Goal: Information Seeking & Learning: Obtain resource

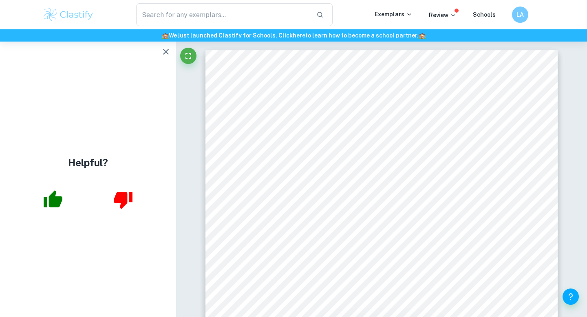
scroll to position [3, 0]
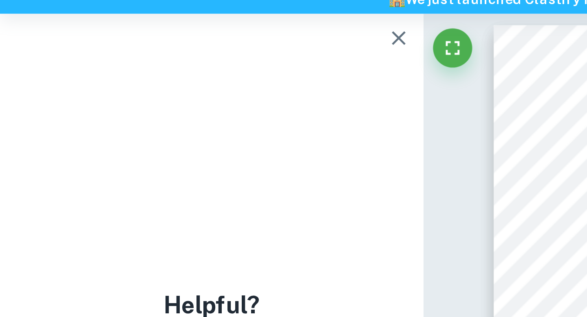
click at [165, 48] on icon "button" at bounding box center [166, 52] width 10 height 10
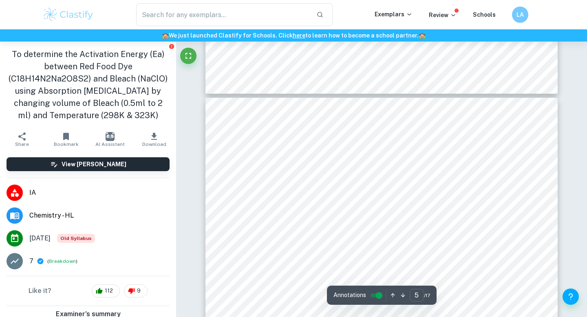
scroll to position [2017, 0]
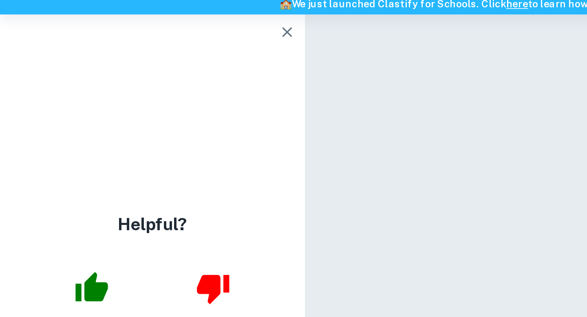
click at [165, 58] on button "button" at bounding box center [166, 52] width 16 height 16
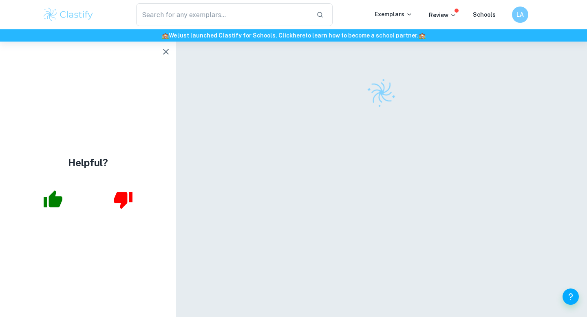
click at [160, 42] on div "Helpful?" at bounding box center [88, 179] width 176 height 275
click at [164, 50] on icon "button" at bounding box center [166, 52] width 6 height 6
click at [165, 47] on icon "button" at bounding box center [166, 52] width 10 height 10
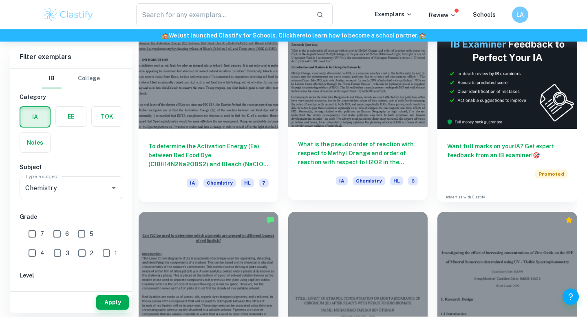
scroll to position [250, 0]
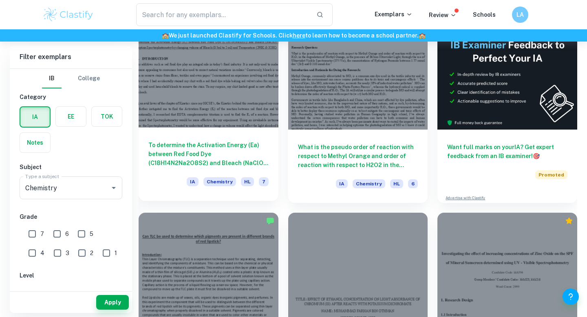
click at [222, 159] on h6 "To determine the Activation Energy (Ea) between Red Food Dye (C18H14N2Na2O8S2) …" at bounding box center [208, 154] width 120 height 27
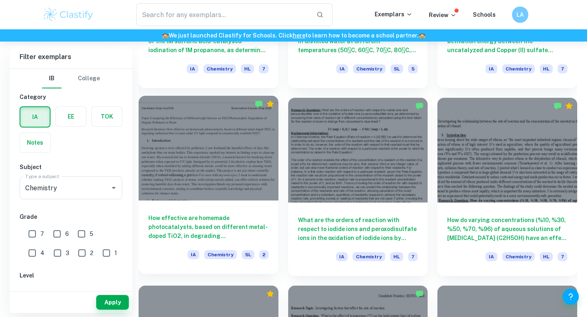
scroll to position [3752, 0]
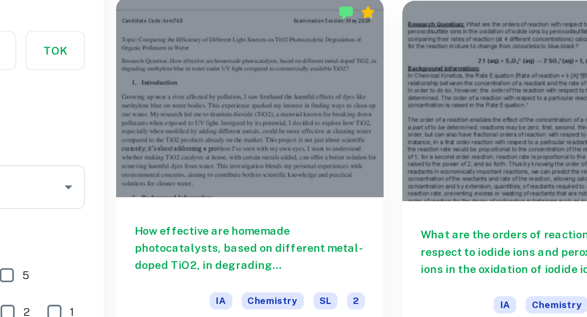
click at [160, 209] on h6 "How effective are homemade photocatalysts, based on different metal-doped TiO2,…" at bounding box center [208, 219] width 120 height 27
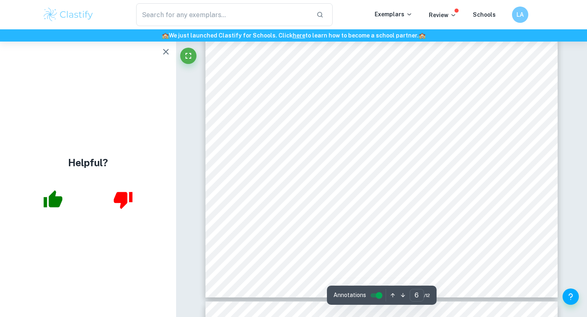
scroll to position [2564, 0]
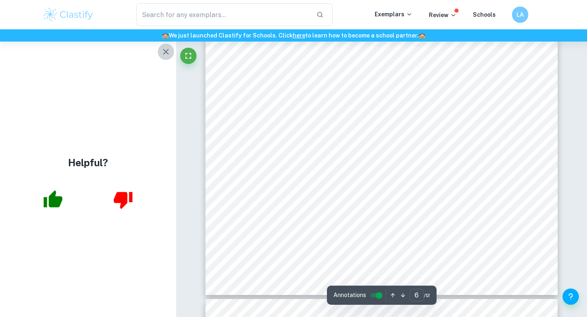
click at [159, 49] on button "button" at bounding box center [166, 52] width 16 height 16
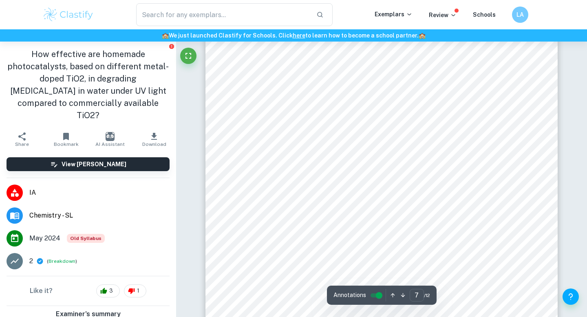
scroll to position [2954, 0]
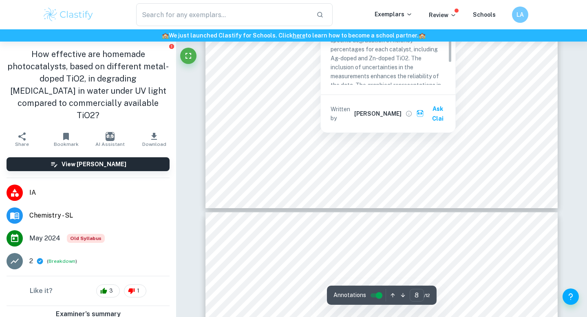
type input "9"
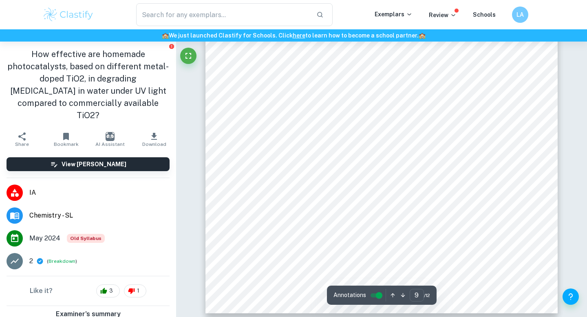
scroll to position [3906, 0]
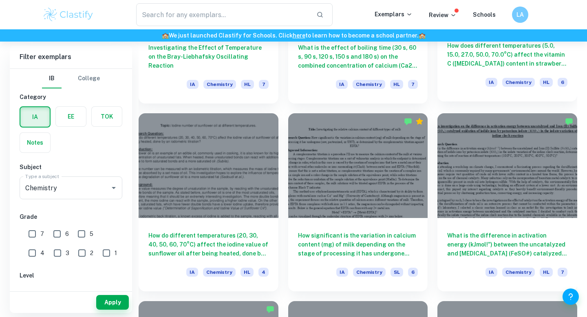
scroll to position [4670, 0]
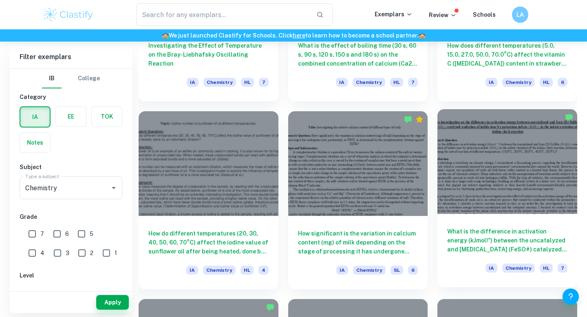
click at [510, 245] on h6 "What is the difference in activation energy (kJmol!") between the uncatalyzed a…" at bounding box center [507, 240] width 120 height 27
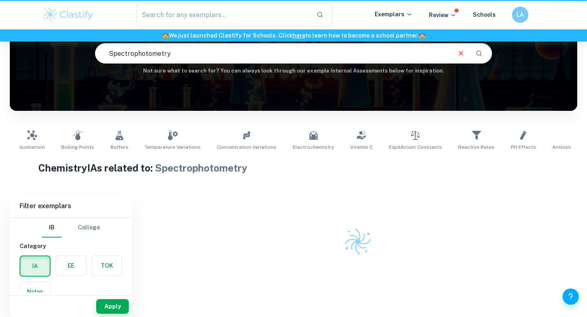
scroll to position [0, 373]
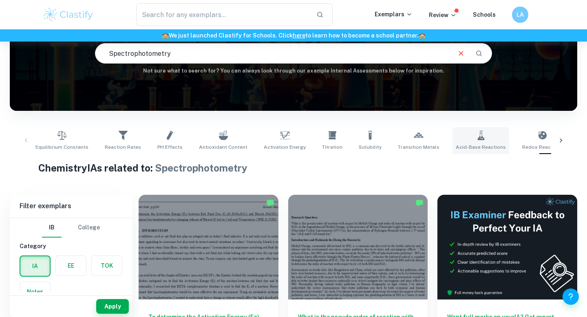
click at [452, 139] on link "Acid-Base Reactions" at bounding box center [480, 140] width 57 height 27
type input "Acid-Base Reactions"
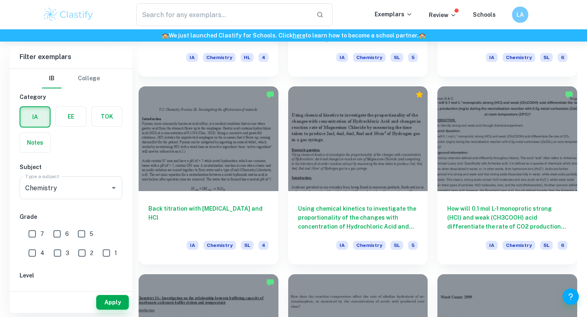
scroll to position [757, 0]
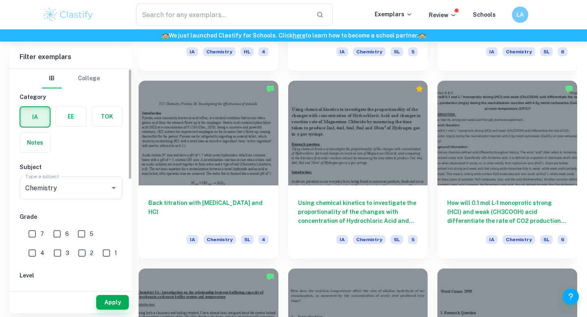
click at [29, 226] on input "7" at bounding box center [32, 234] width 16 height 16
checkbox input "true"
click at [105, 304] on button "Apply" at bounding box center [112, 302] width 33 height 15
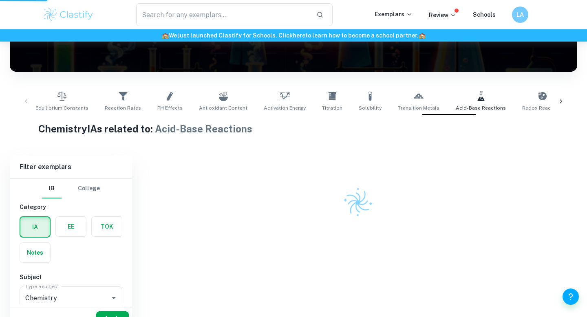
scroll to position [90, 0]
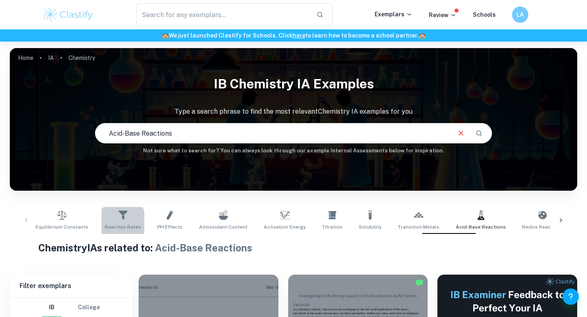
click at [101, 222] on link "Reaction Rates" at bounding box center [122, 220] width 43 height 27
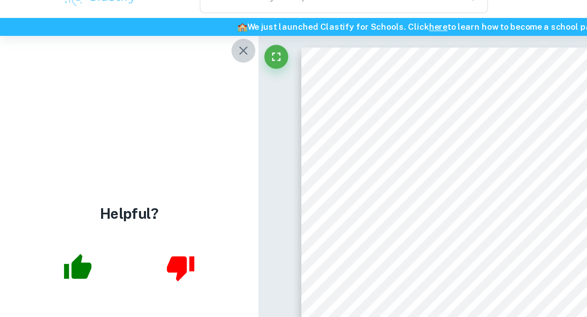
click at [163, 55] on icon "button" at bounding box center [166, 52] width 10 height 10
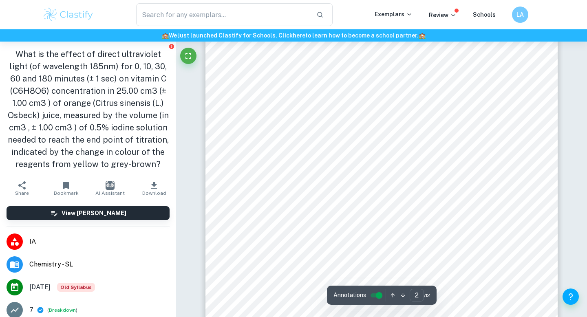
scroll to position [727, 0]
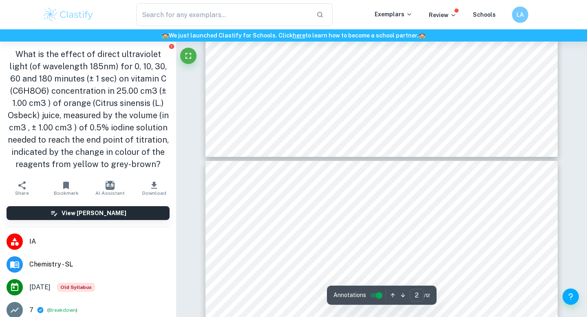
type input "3"
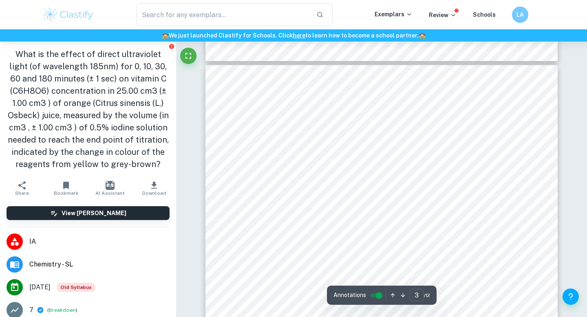
scroll to position [1060, 0]
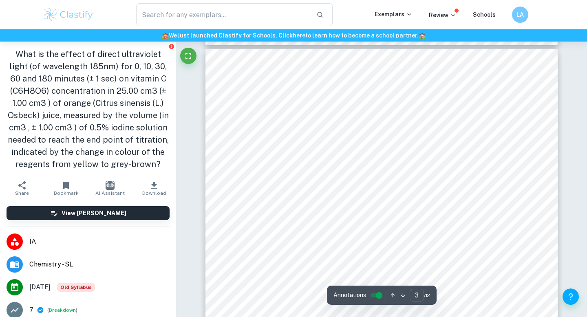
click at [155, 137] on h1 "What is the effect of direct ultraviolet light (of wavelength 185nm) for 0, 10,…" at bounding box center [88, 109] width 163 height 122
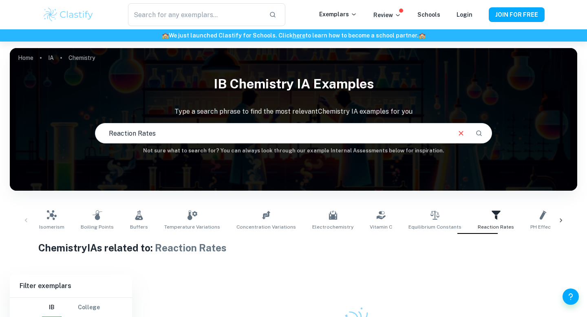
scroll to position [26, 0]
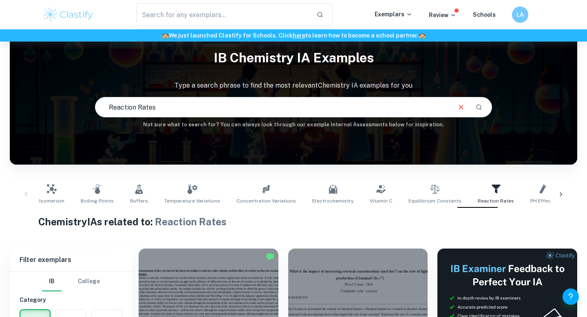
click at [568, 191] on div at bounding box center [561, 194] width 20 height 27
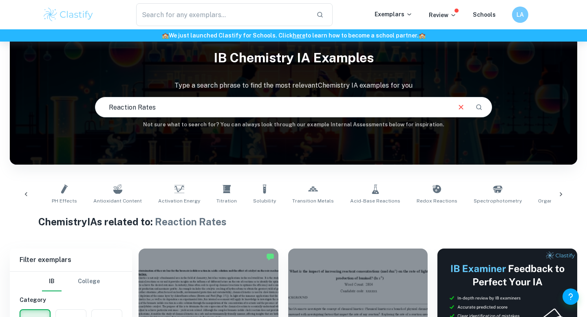
scroll to position [0, 513]
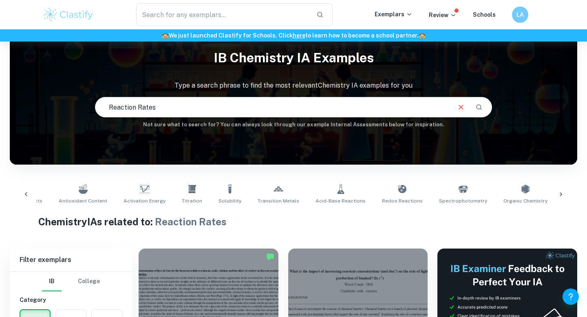
click at [565, 195] on div at bounding box center [561, 194] width 20 height 27
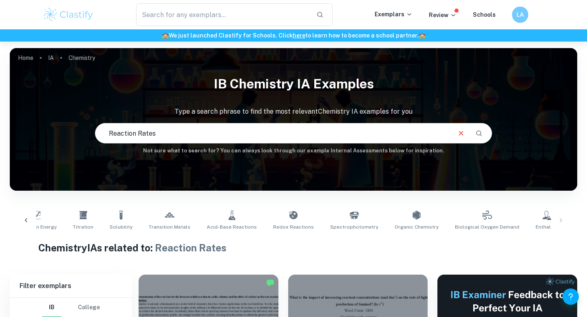
scroll to position [120, 0]
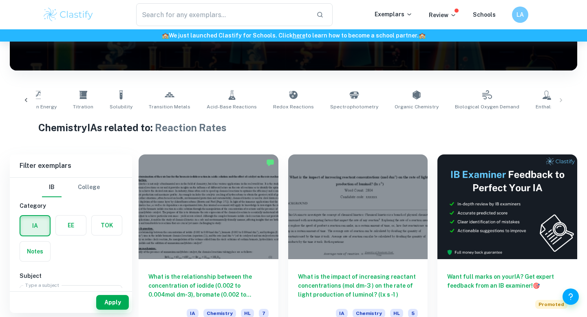
click at [561, 101] on div "Isomerism Boiling Points Buffers Temperature Variations Concentration Variation…" at bounding box center [293, 100] width 554 height 27
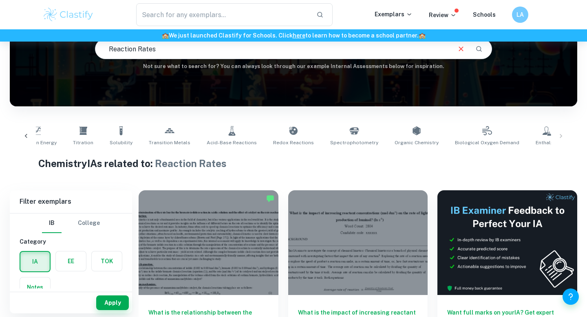
scroll to position [85, 0]
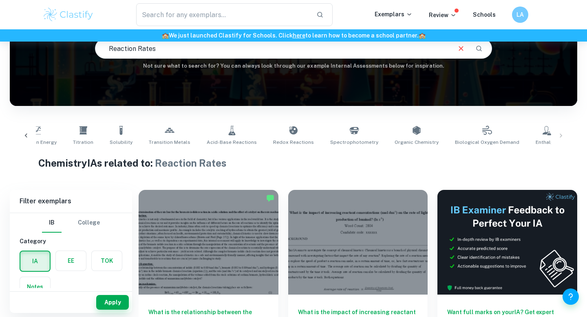
click at [569, 124] on link "Catalysts" at bounding box center [583, 135] width 29 height 27
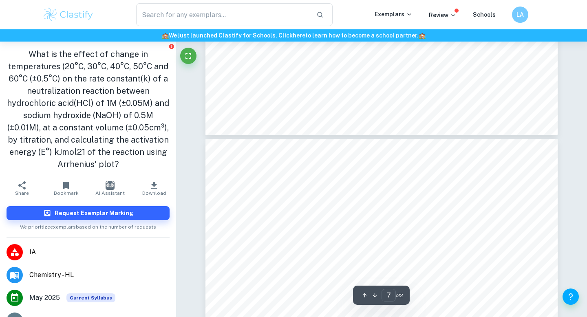
type input "8"
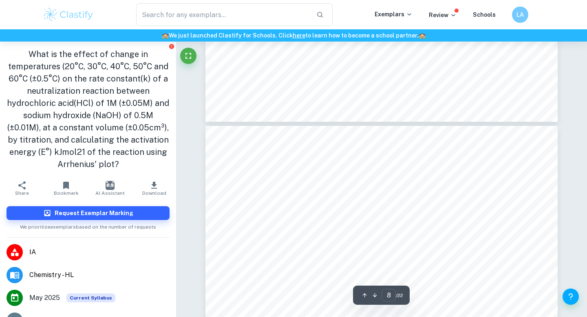
scroll to position [3274, 0]
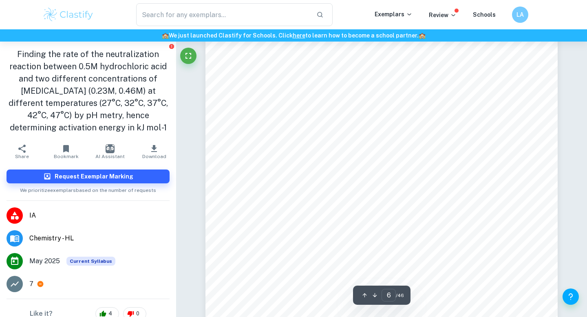
scroll to position [2523, 0]
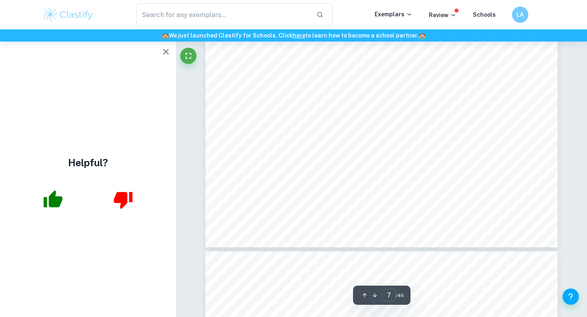
click at [165, 55] on icon "button" at bounding box center [166, 52] width 10 height 10
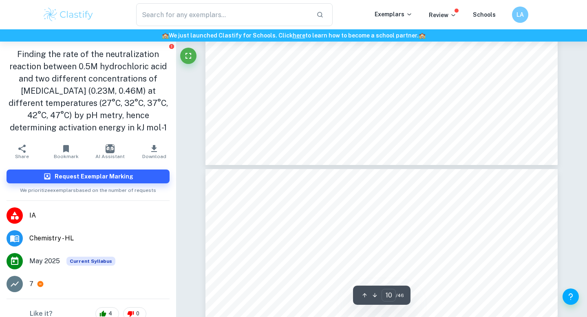
type input "9"
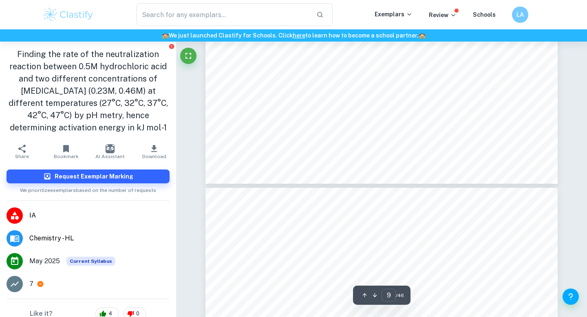
scroll to position [4005, 0]
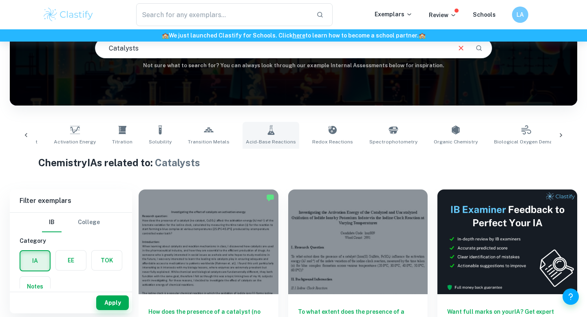
scroll to position [0, 562]
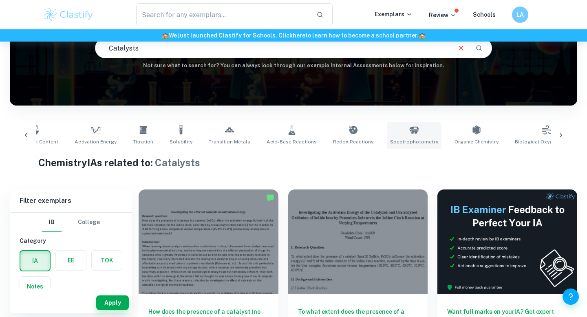
click at [387, 133] on link "Spectrophotometry" at bounding box center [414, 135] width 55 height 27
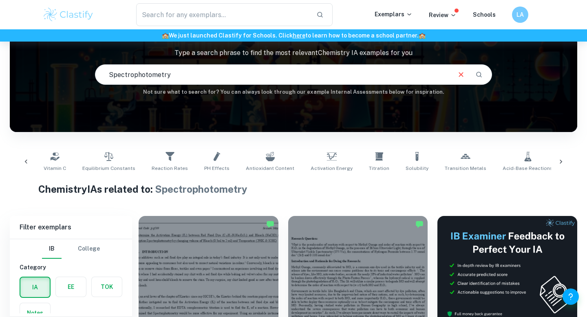
scroll to position [0, 318]
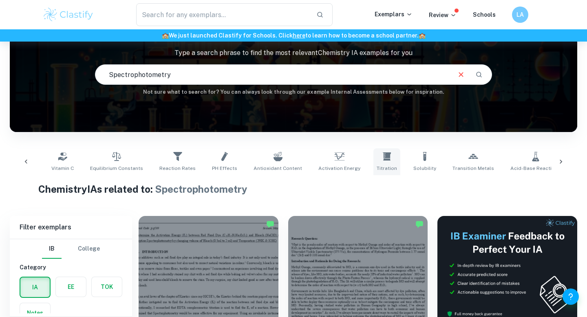
click at [373, 164] on link "Titration" at bounding box center [386, 161] width 27 height 27
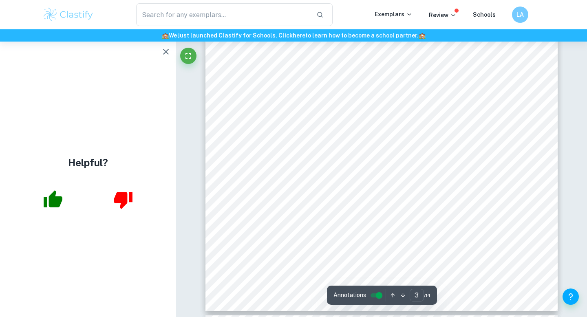
click at [164, 52] on icon "button" at bounding box center [166, 52] width 10 height 10
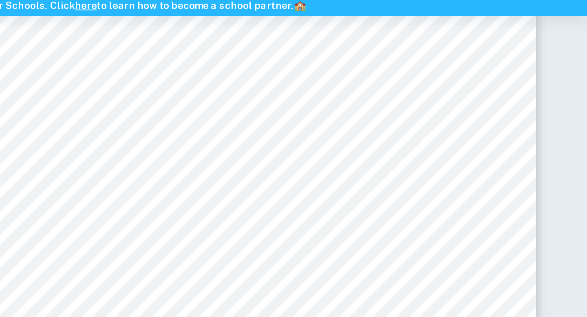
scroll to position [1296, 0]
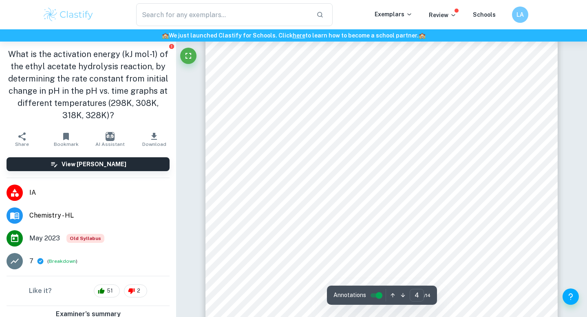
type input "3"
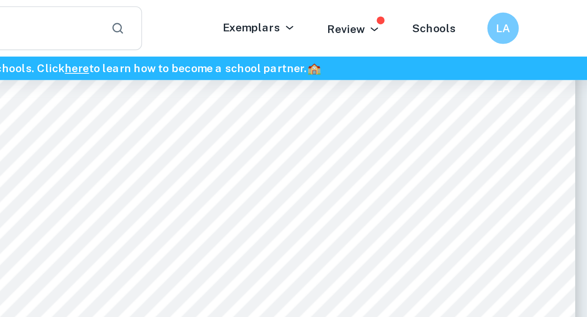
scroll to position [1307, 0]
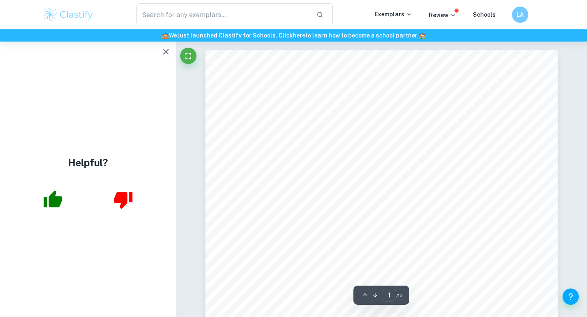
click at [173, 50] on button "button" at bounding box center [166, 52] width 16 height 16
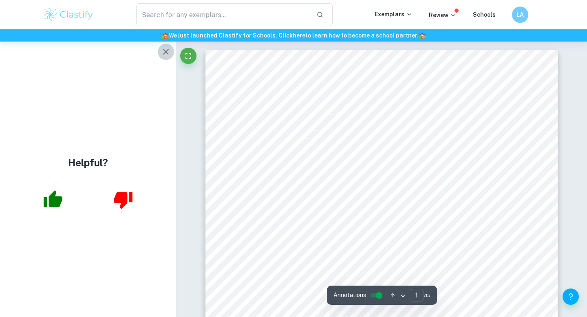
click at [166, 51] on icon "button" at bounding box center [166, 52] width 10 height 10
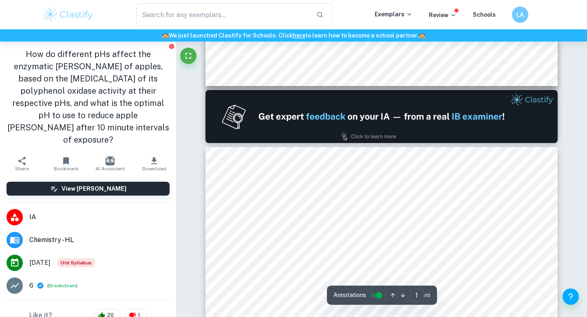
type input "2"
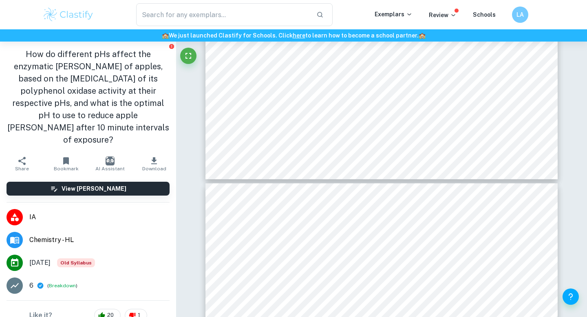
scroll to position [842, 0]
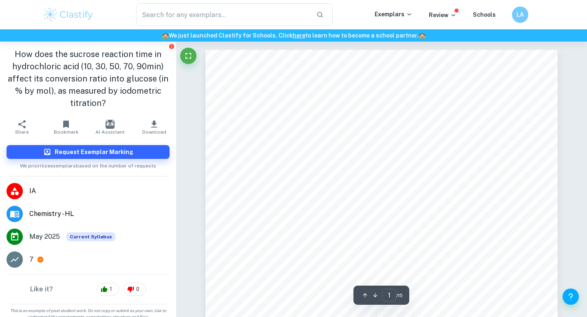
click at [153, 71] on h1 "How does the sucrose reaction time in hydrochloric acid (10, 30, 50, 70, 90min)…" at bounding box center [88, 78] width 163 height 61
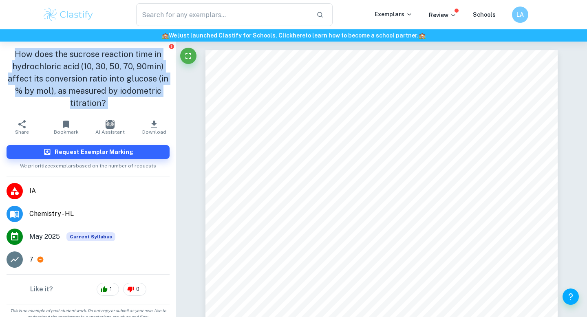
click at [156, 95] on h1 "How does the sucrose reaction time in hydrochloric acid (10, 30, 50, 70, 90min)…" at bounding box center [88, 78] width 163 height 61
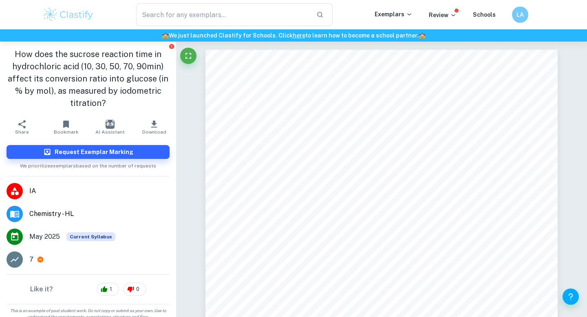
click at [156, 95] on h1 "How does the sucrose reaction time in hydrochloric acid (10, 30, 50, 70, 90min)…" at bounding box center [88, 78] width 163 height 61
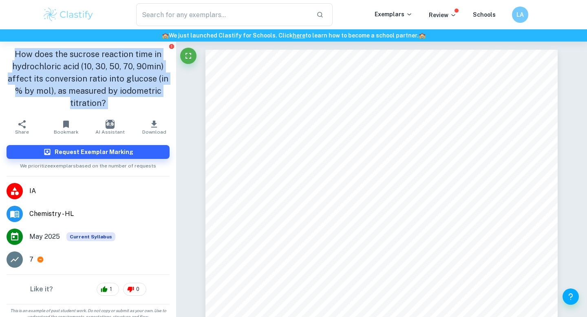
click at [157, 99] on h1 "How does the sucrose reaction time in hydrochloric acid (10, 30, 50, 70, 90min)…" at bounding box center [88, 78] width 163 height 61
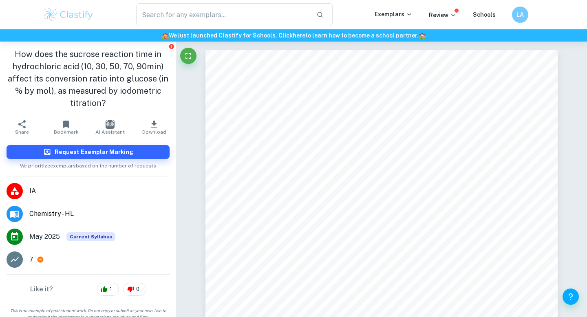
click at [157, 99] on h1 "How does the sucrose reaction time in hydrochloric acid (10, 30, 50, 70, 90min)…" at bounding box center [88, 78] width 163 height 61
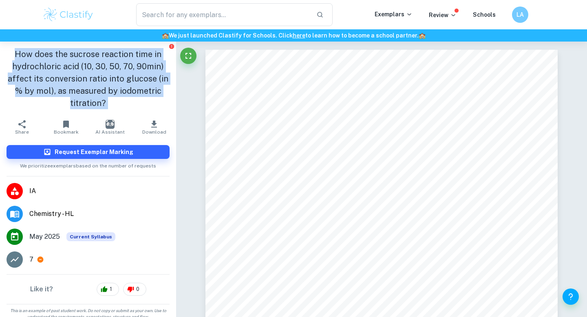
click at [157, 99] on h1 "How does the sucrose reaction time in hydrochloric acid (10, 30, 50, 70, 90min)…" at bounding box center [88, 78] width 163 height 61
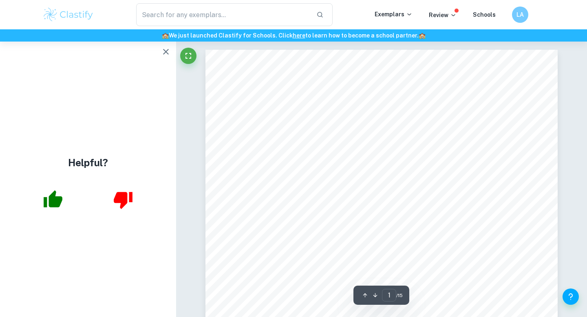
click at [169, 50] on icon "button" at bounding box center [166, 52] width 10 height 10
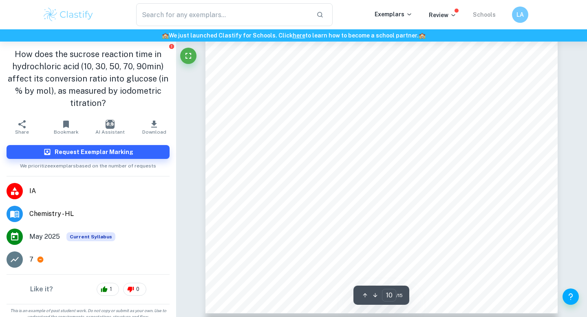
scroll to position [4798, 0]
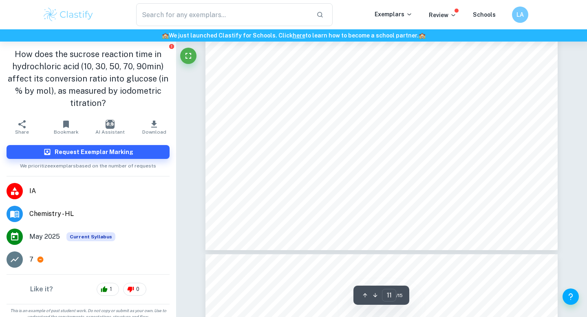
type input "12"
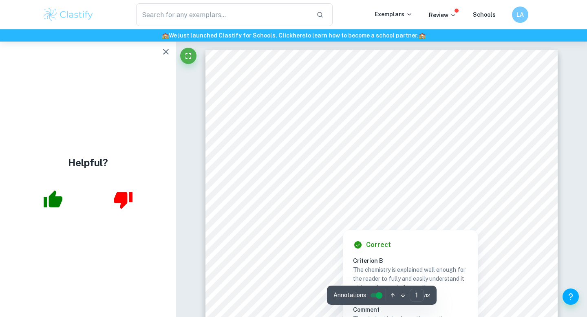
click at [167, 53] on icon "button" at bounding box center [166, 52] width 6 height 6
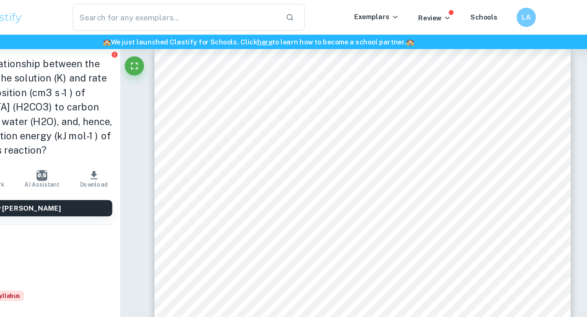
scroll to position [1567, 0]
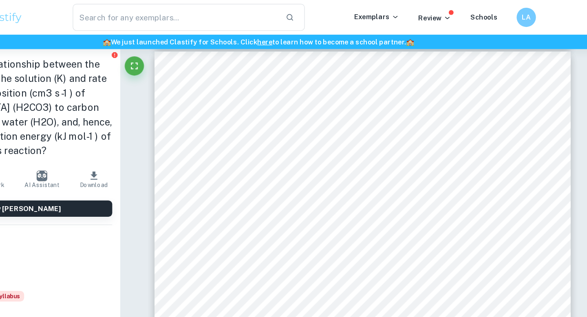
click at [480, 64] on div "4 Apparatus • 320mL Schweppes Club Soda cans (8x) • Boiling tubes (2x) • Regula…" at bounding box center [381, 293] width 352 height 498
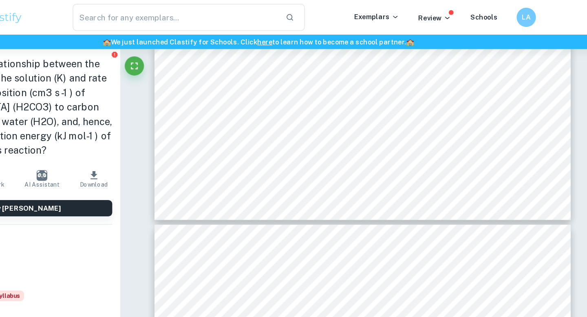
type input "3"
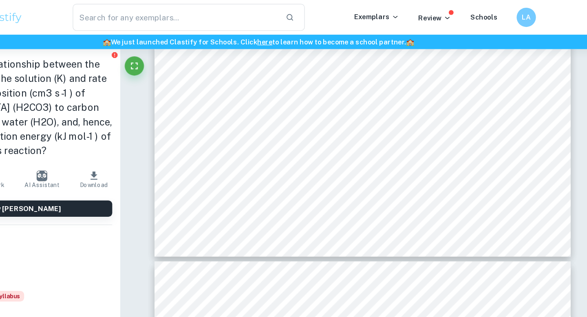
scroll to position [1362, 0]
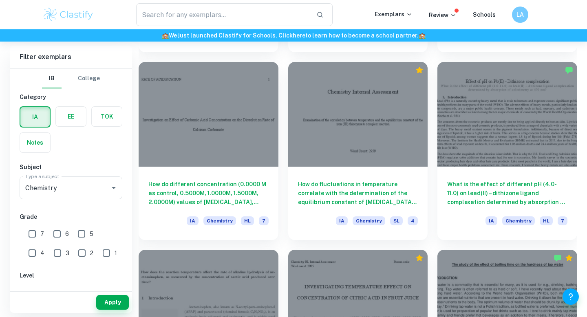
scroll to position [1905, 0]
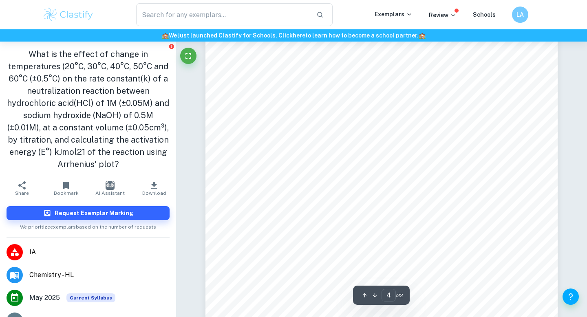
scroll to position [1587, 0]
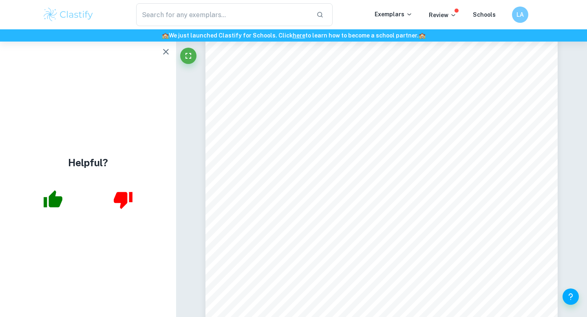
click at [174, 53] on div "Helpful?" at bounding box center [88, 179] width 176 height 275
click at [167, 53] on icon "button" at bounding box center [166, 52] width 6 height 6
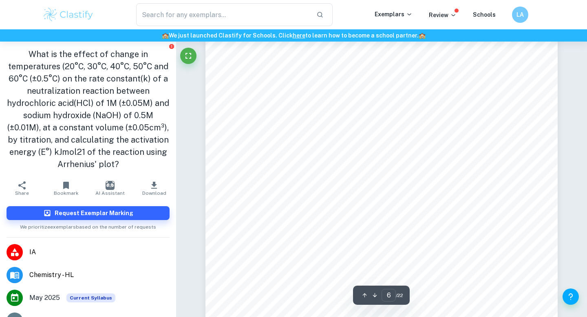
scroll to position [2485, 0]
type input "2"
click at [149, 190] on span "Download" at bounding box center [154, 193] width 24 height 6
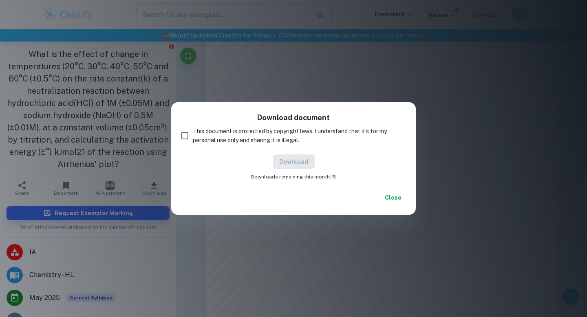
click at [218, 139] on span "This document is protected by copyright laws. I understand that it's for my per…" at bounding box center [296, 136] width 207 height 18
click at [193, 139] on input "This document is protected by copyright laws. I understand that it's for my per…" at bounding box center [184, 135] width 16 height 16
checkbox input "true"
click at [282, 164] on button "Download" at bounding box center [293, 161] width 42 height 15
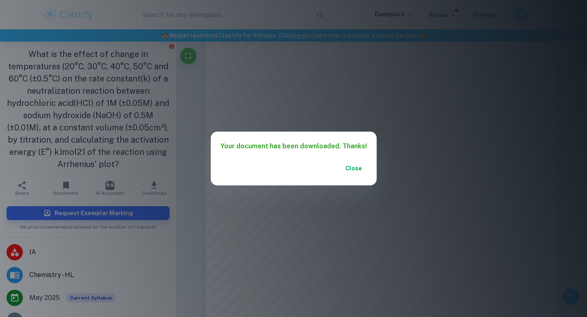
click at [356, 170] on button "Close" at bounding box center [354, 168] width 26 height 15
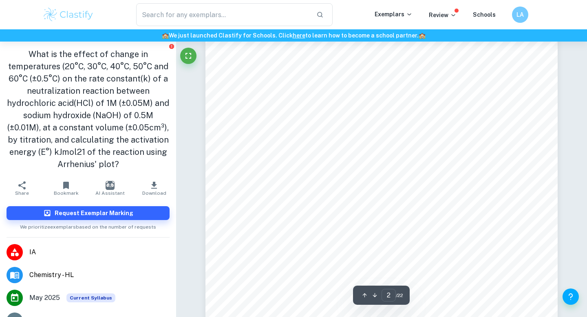
scroll to position [261, 0]
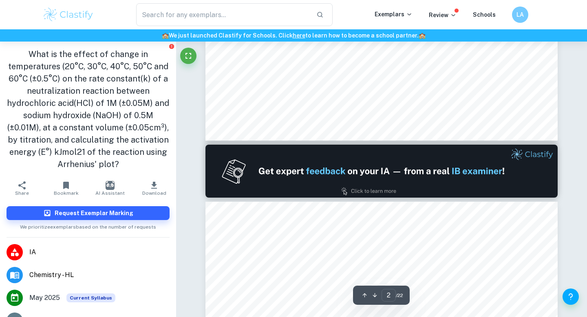
type input "1"
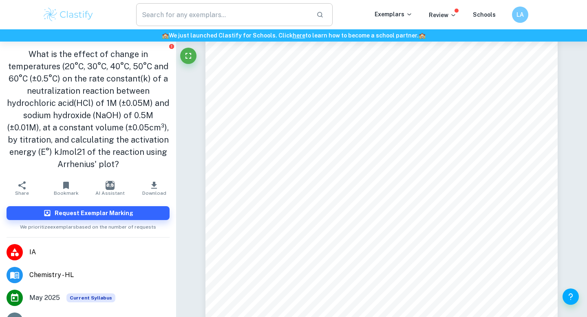
scroll to position [230, 0]
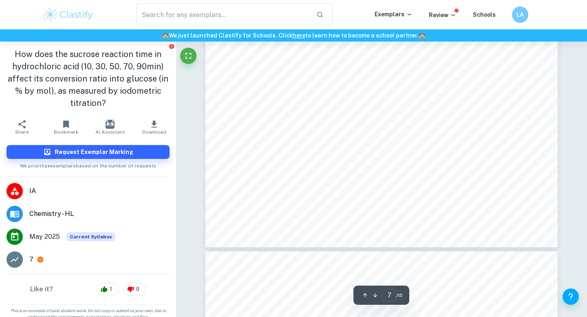
scroll to position [2982, 0]
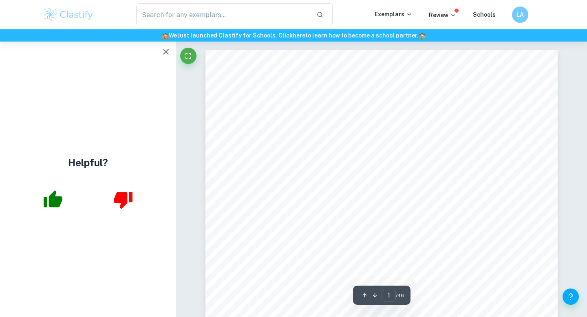
scroll to position [239, 0]
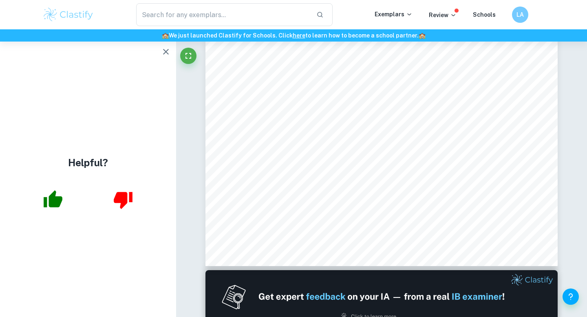
click at [163, 51] on icon "button" at bounding box center [166, 52] width 10 height 10
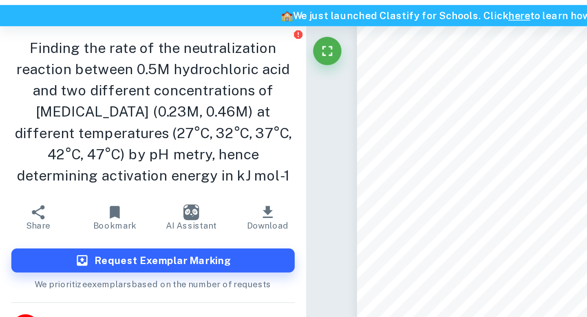
click at [21, 99] on h1 "Finding the rate of the neutralization reaction between 0.5M hydrochloric acid …" at bounding box center [88, 91] width 163 height 86
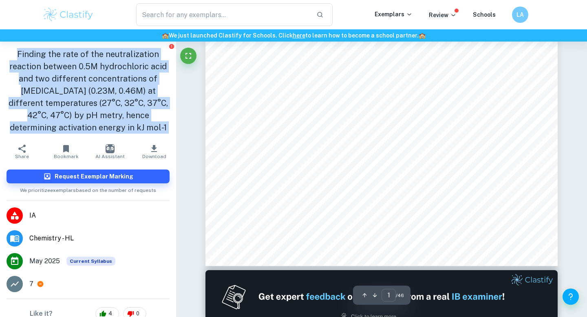
click at [253, 166] on div "IB Chemistry IA [DATE] Kinetics of [MEDICAL_DATA] as a Remedy for [MEDICAL_DATA…" at bounding box center [381, 38] width 352 height 455
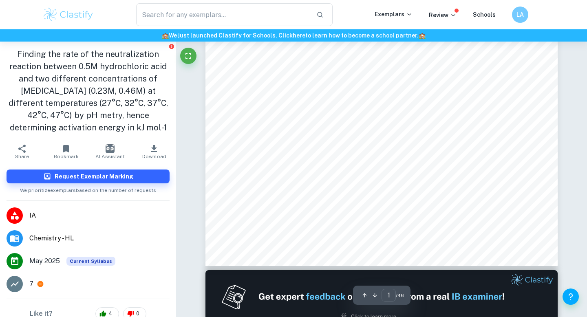
click at [253, 166] on div "IB Chemistry IA [DATE] Kinetics of [MEDICAL_DATA] as a Remedy for [MEDICAL_DATA…" at bounding box center [381, 38] width 352 height 455
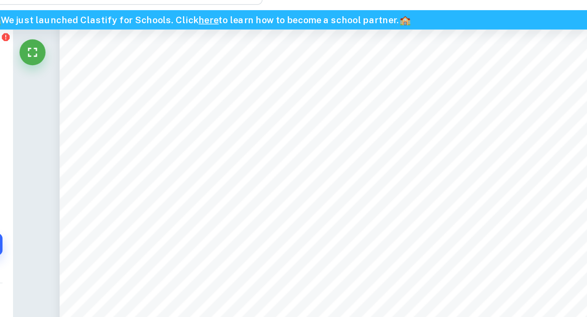
scroll to position [2146, 0]
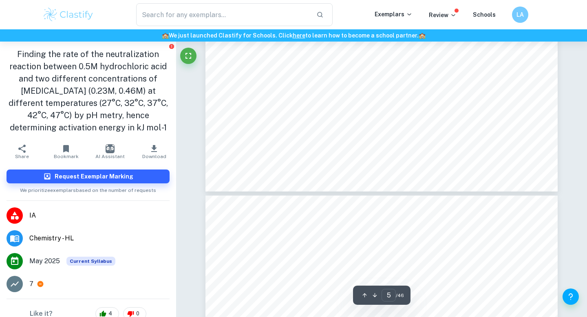
type input "6"
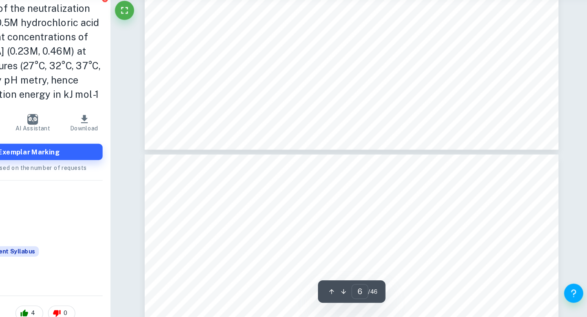
scroll to position [2685, 0]
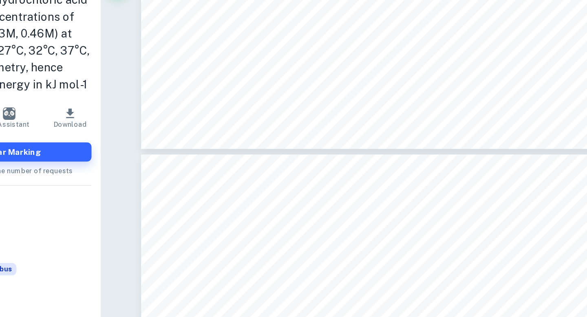
click at [333, 241] on span "These concentrations were standardized to 0.23M and 0.46M NaHCO" at bounding box center [343, 240] width 193 height 7
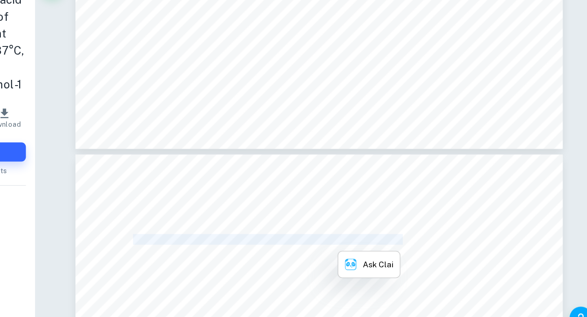
click at [380, 241] on span "These concentrations were standardized to 0.23M and 0.46M NaHCO" at bounding box center [343, 240] width 193 height 7
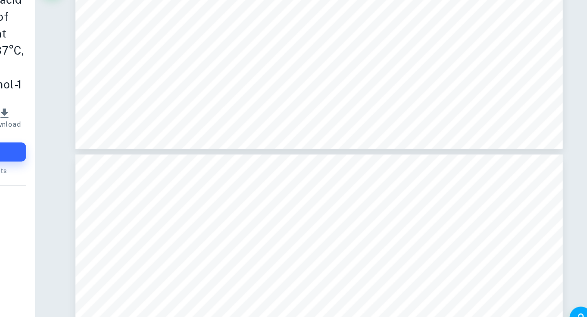
click at [380, 241] on span "These concentrations were standardized to 0.23M and 0.46M NaHCO" at bounding box center [343, 240] width 193 height 7
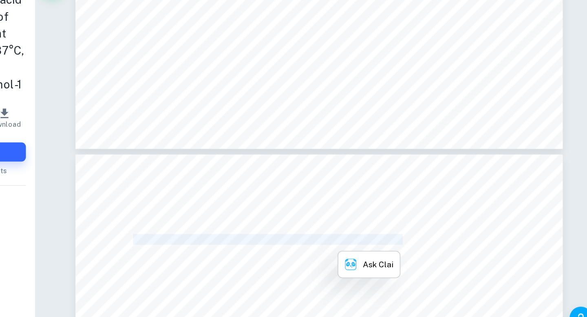
click at [380, 241] on span "These concentrations were standardized to 0.23M and 0.46M NaHCO" at bounding box center [343, 240] width 193 height 7
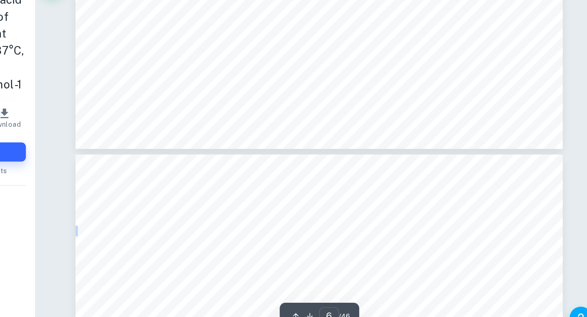
click at [374, 228] on span "complete neutralization, I investigated two higher concentrations: 4.8g and 9.6…" at bounding box center [374, 228] width 254 height 7
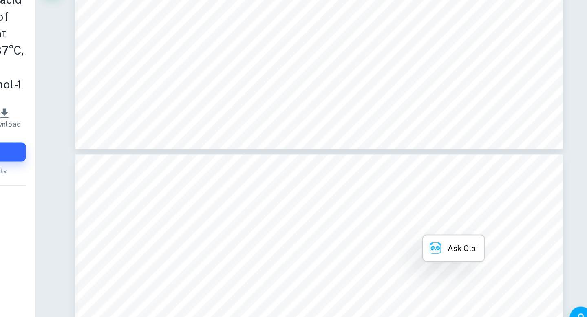
click at [374, 228] on span "complete neutralization, I investigated two higher concentrations: 4.8g and 9.6…" at bounding box center [374, 228] width 254 height 7
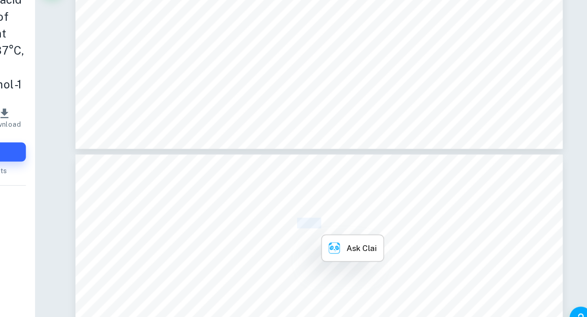
click at [374, 228] on span "complete neutralization, I investigated two higher concentrations: 4.8g and 9.6…" at bounding box center [374, 228] width 254 height 7
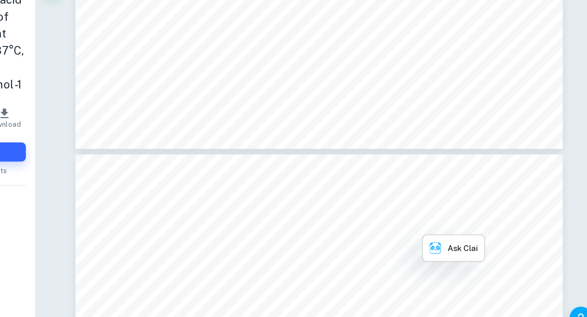
click at [374, 228] on span "complete neutralization, I investigated two higher concentrations: 4.8g and 9.6…" at bounding box center [374, 228] width 254 height 7
